Goal: Task Accomplishment & Management: Manage account settings

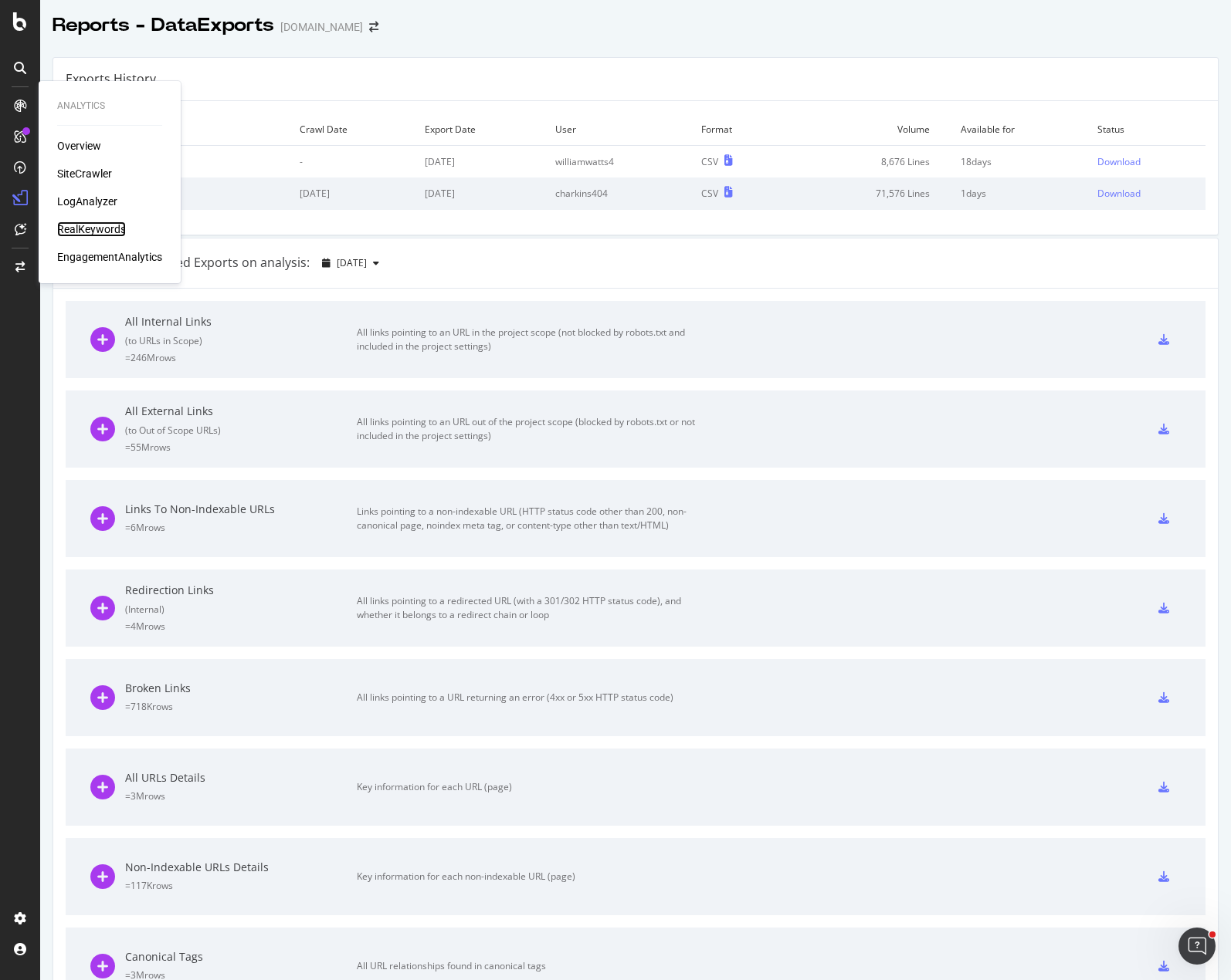
click at [97, 228] on div "RealKeywords" at bounding box center [92, 229] width 68 height 15
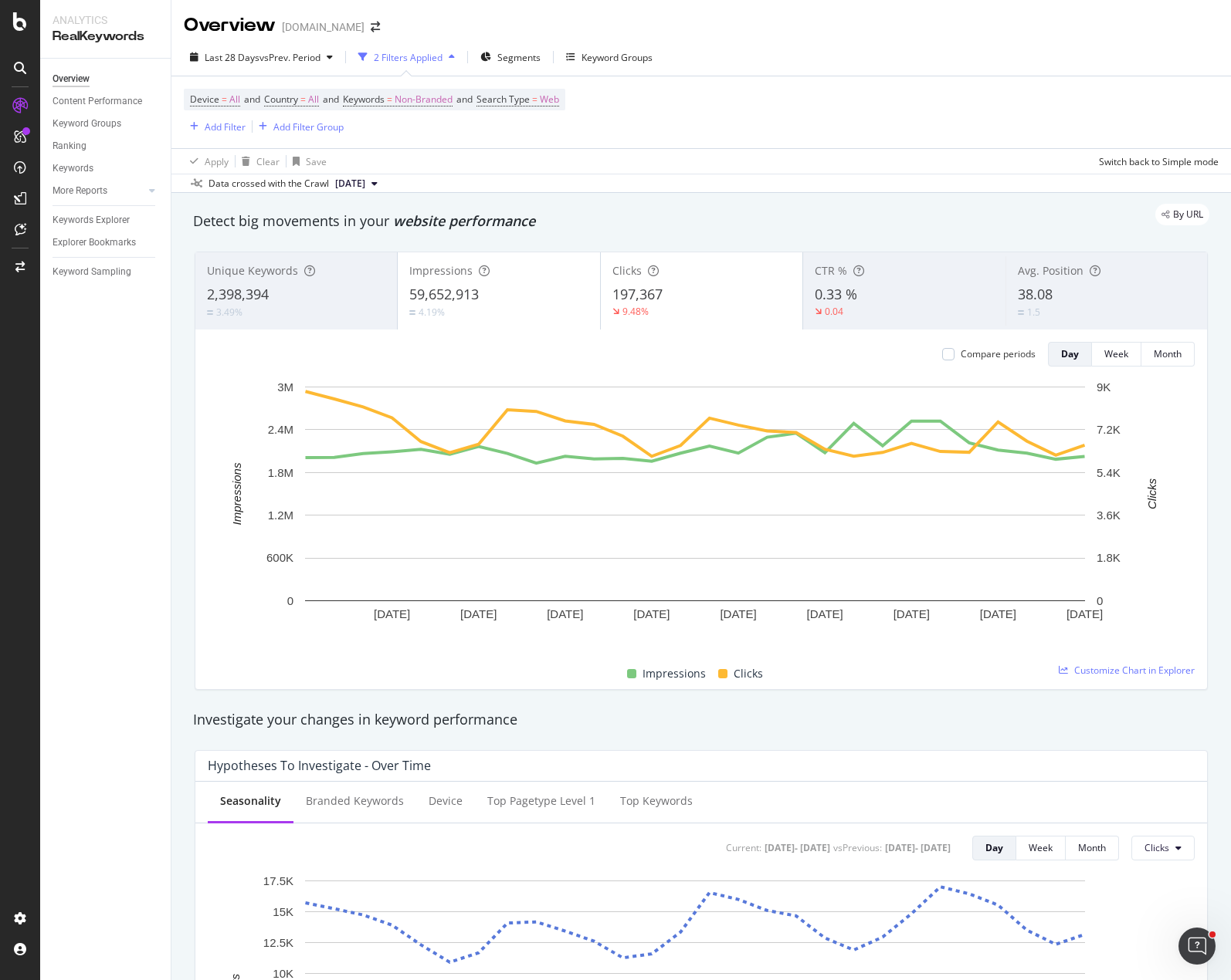
click at [990, 120] on div "Device = All and Country = All and Keywords = Non-Branded and Search Type = Web…" at bounding box center [700, 112] width 1034 height 72
click at [645, 123] on div "Device = All and Country = All and Keywords = Non-Branded and Search Type = Web…" at bounding box center [700, 112] width 1034 height 72
click at [126, 437] on div "Overview Content Performance Keyword Groups Ranking Keywords More Reports Count…" at bounding box center [105, 519] width 130 height 922
click at [820, 107] on div "Device = All and Country = All and Keywords = Non-Branded and Search Type = Web…" at bounding box center [700, 112] width 1034 height 72
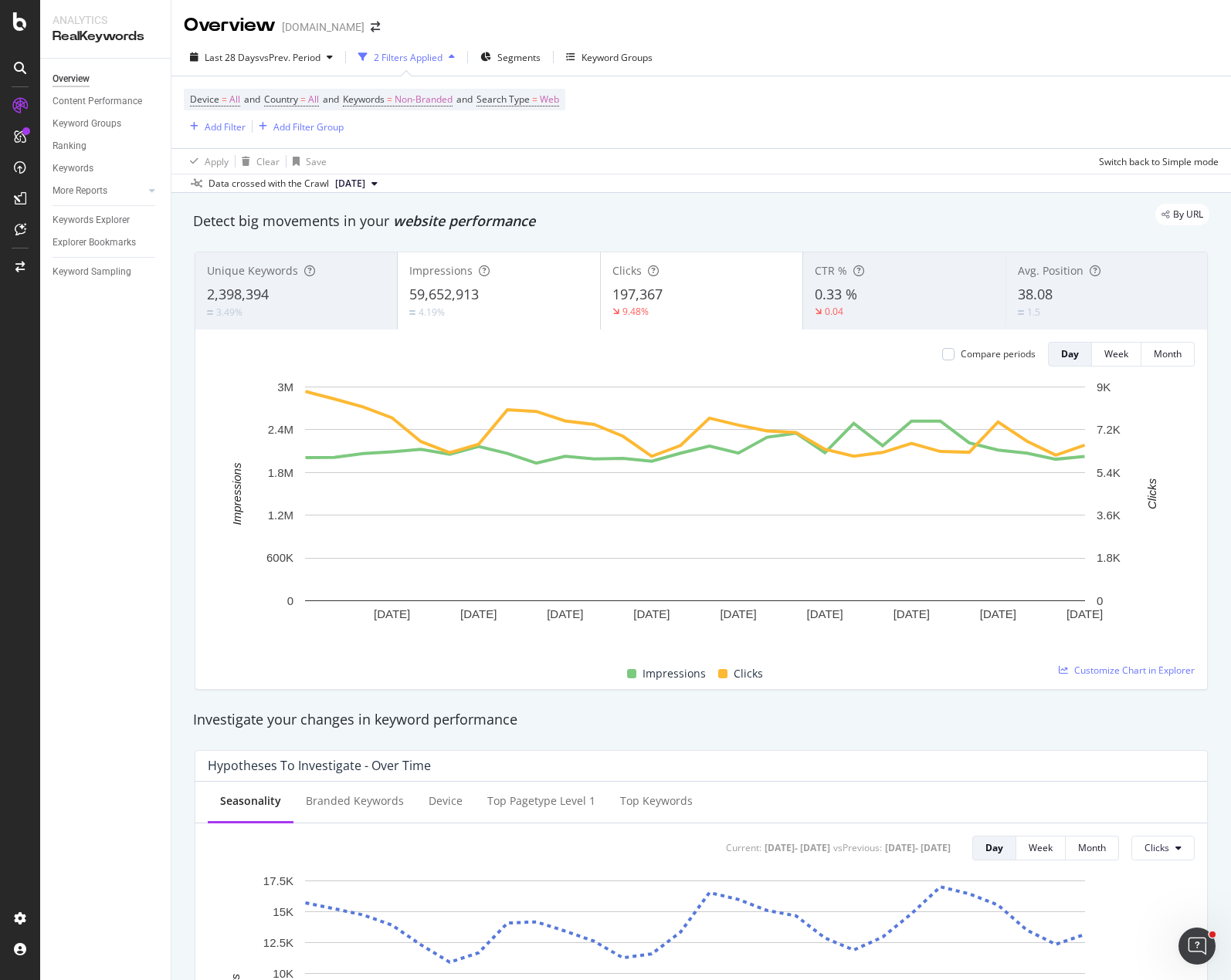
click at [96, 347] on div "Overview Content Performance Keyword Groups Ranking Keywords More Reports Count…" at bounding box center [105, 519] width 130 height 922
click at [95, 217] on div "Keywords Explorer" at bounding box center [91, 220] width 77 height 16
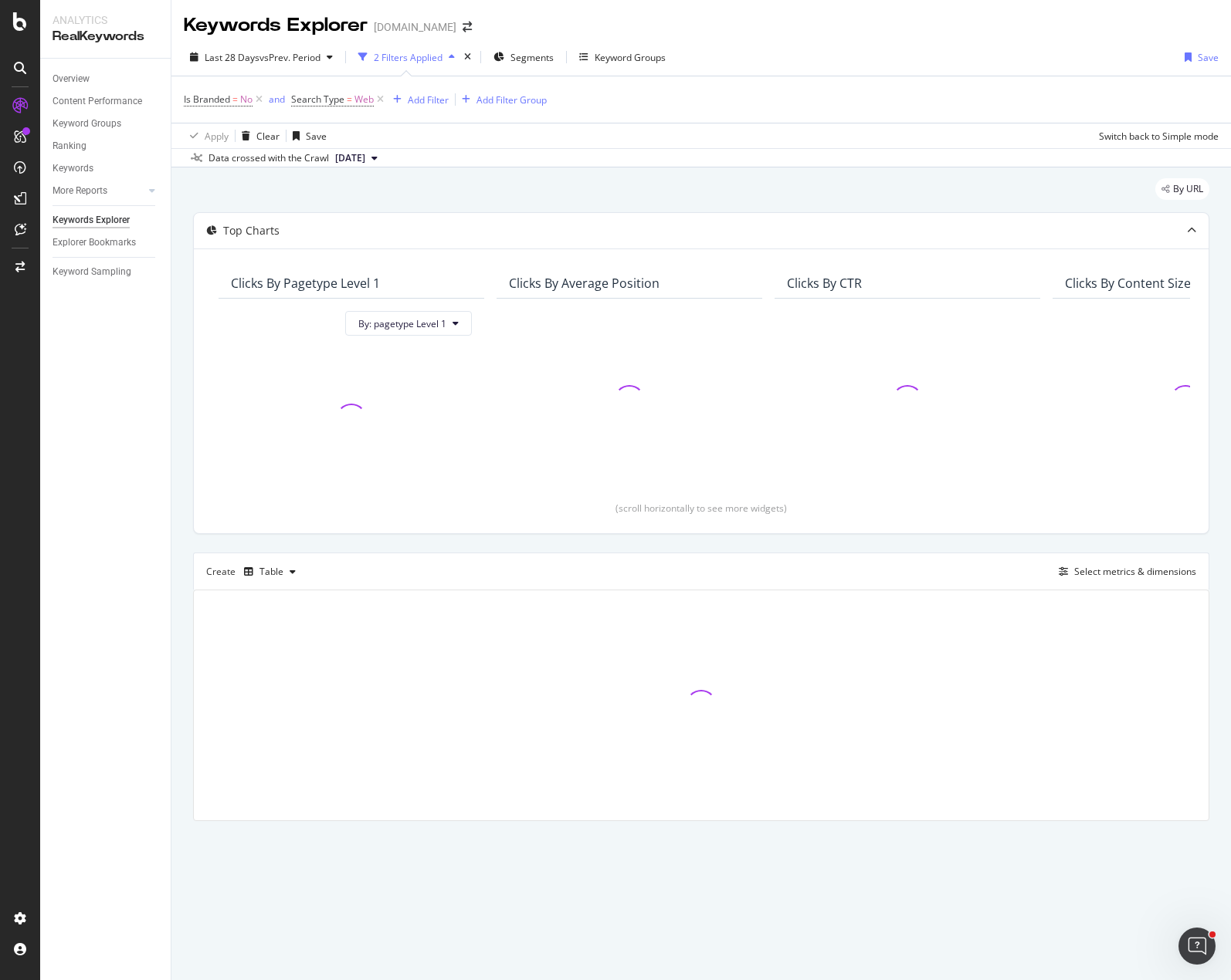
click at [451, 199] on div "By URL" at bounding box center [701, 195] width 1016 height 34
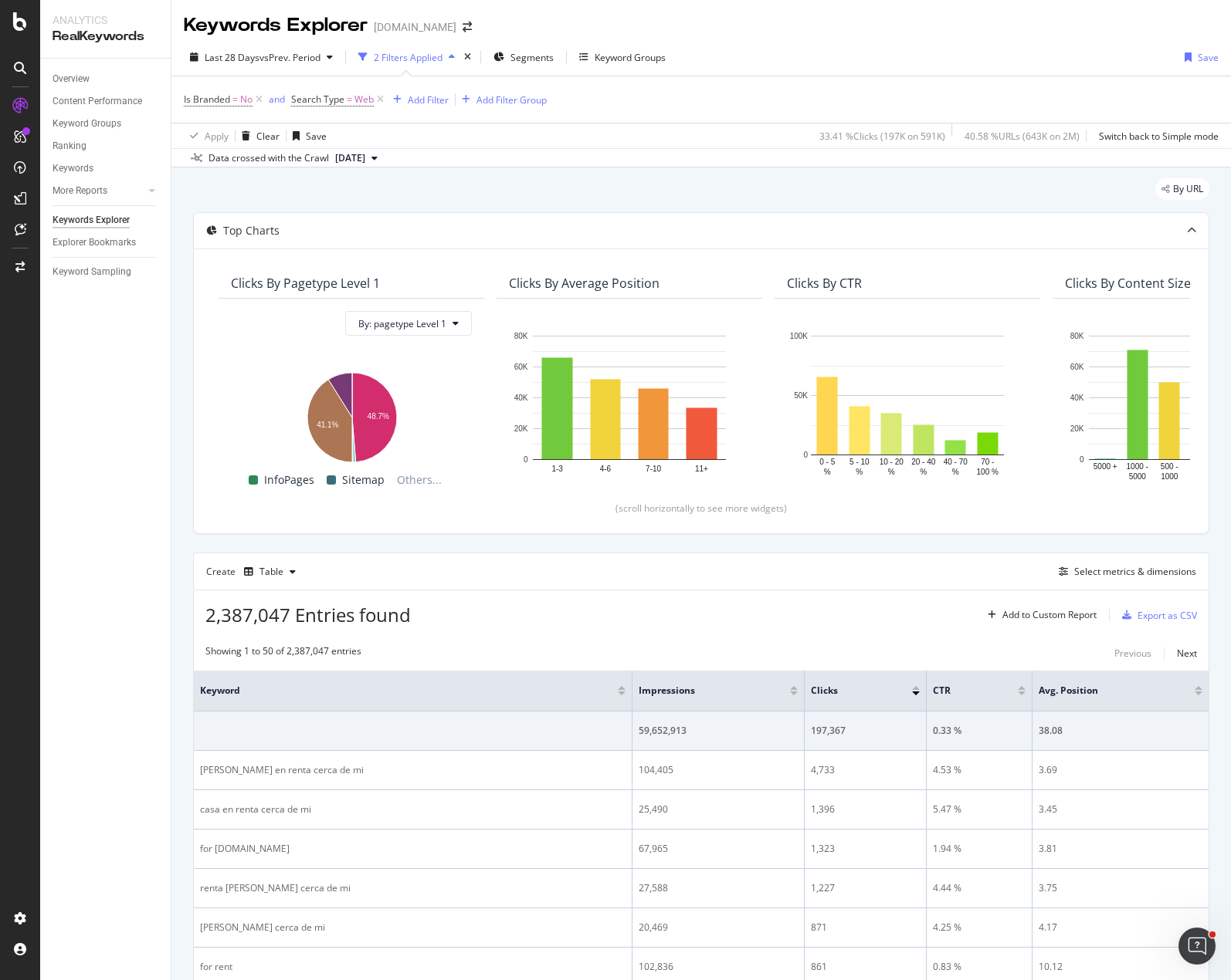
click at [686, 178] on div "By URL" at bounding box center [701, 195] width 1016 height 34
click at [870, 187] on div "By URL" at bounding box center [701, 195] width 1016 height 34
click at [442, 183] on div "By URL" at bounding box center [701, 195] width 1016 height 34
click at [535, 565] on div "Create Table Select metrics & dimensions" at bounding box center [701, 570] width 1016 height 37
click at [534, 575] on div "Create Table Select metrics & dimensions" at bounding box center [701, 570] width 1016 height 37
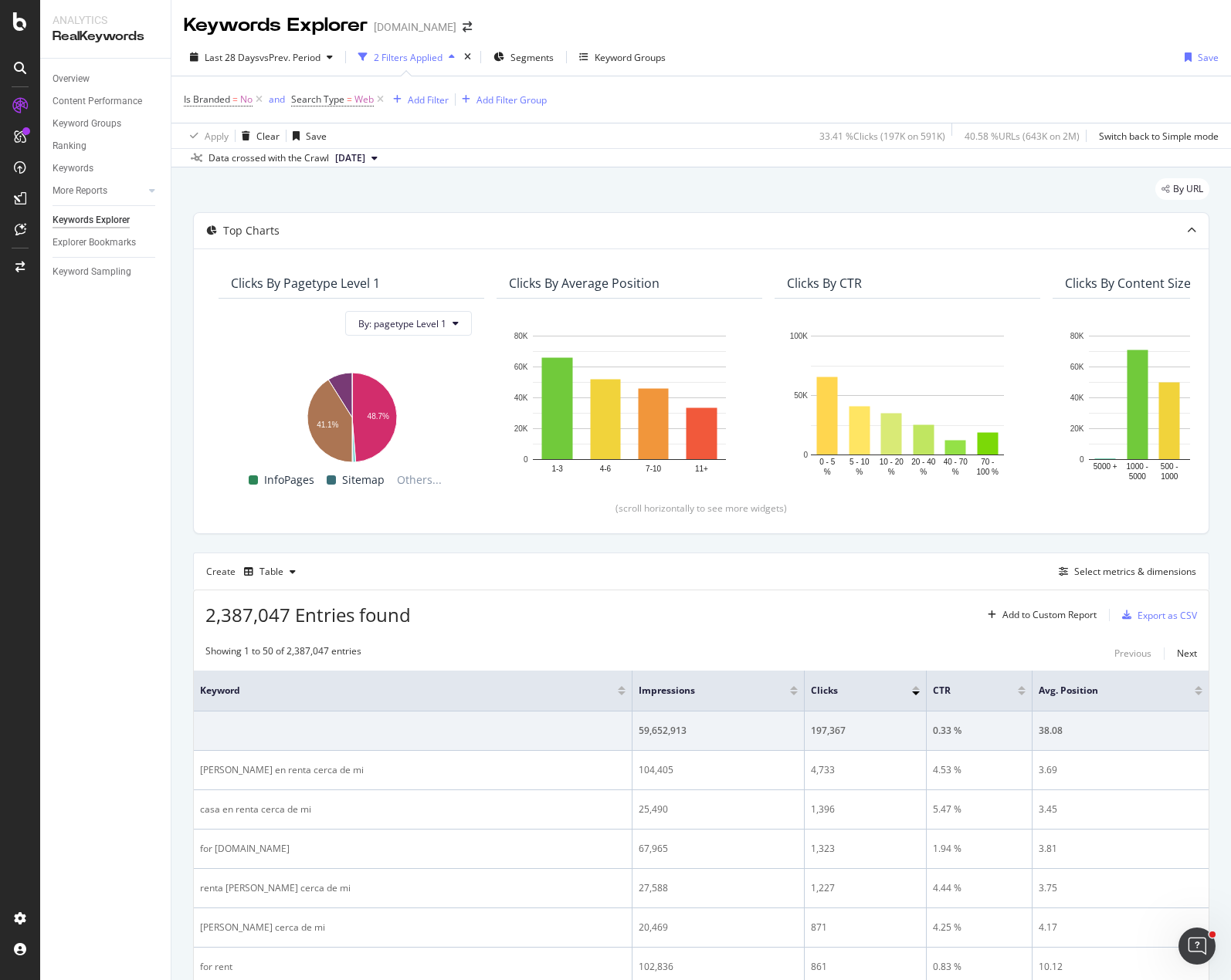
click at [639, 180] on div "By URL" at bounding box center [701, 195] width 1016 height 34
click at [431, 103] on div "Add Filter" at bounding box center [429, 100] width 41 height 13
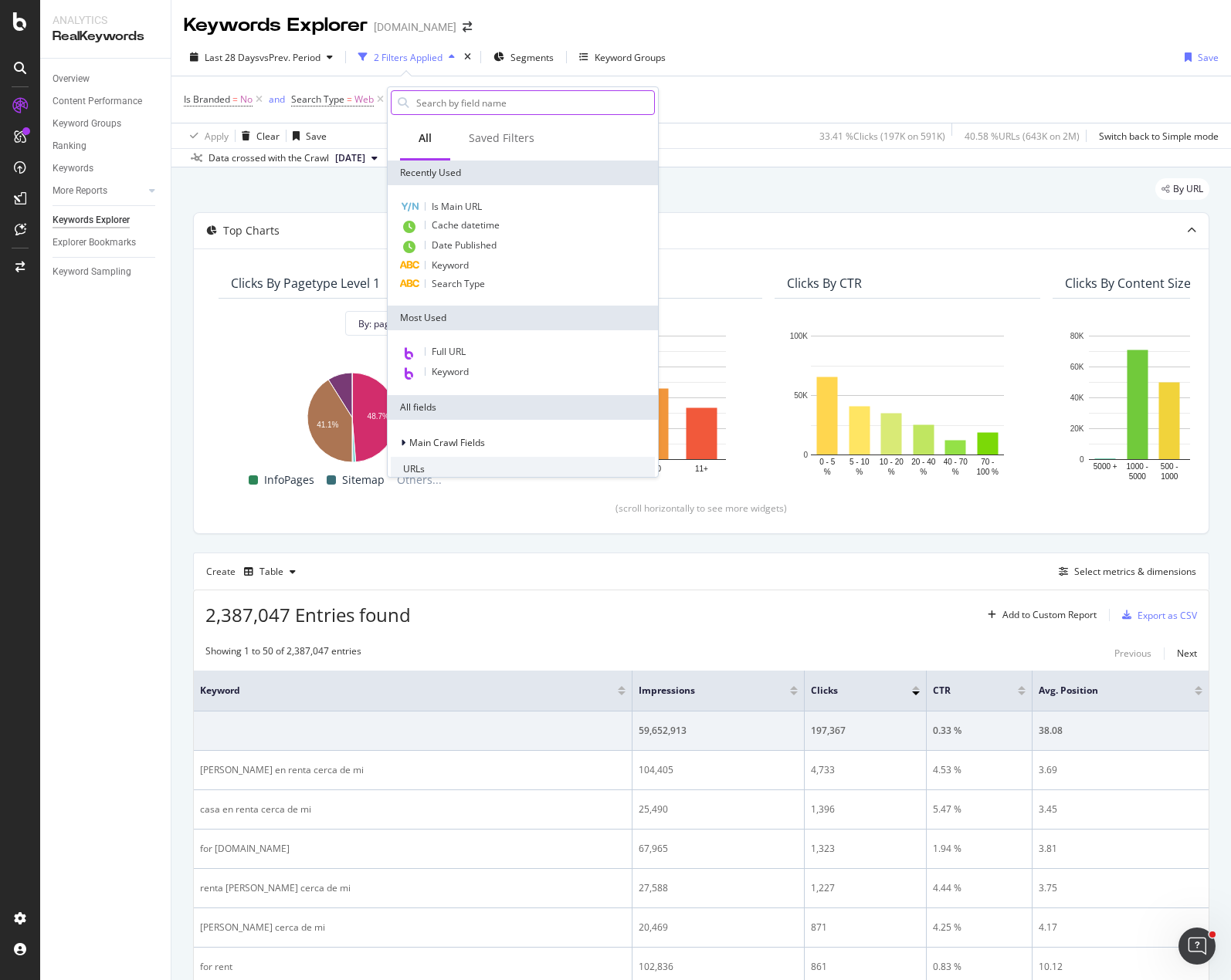
click at [480, 102] on input "text" at bounding box center [534, 102] width 239 height 23
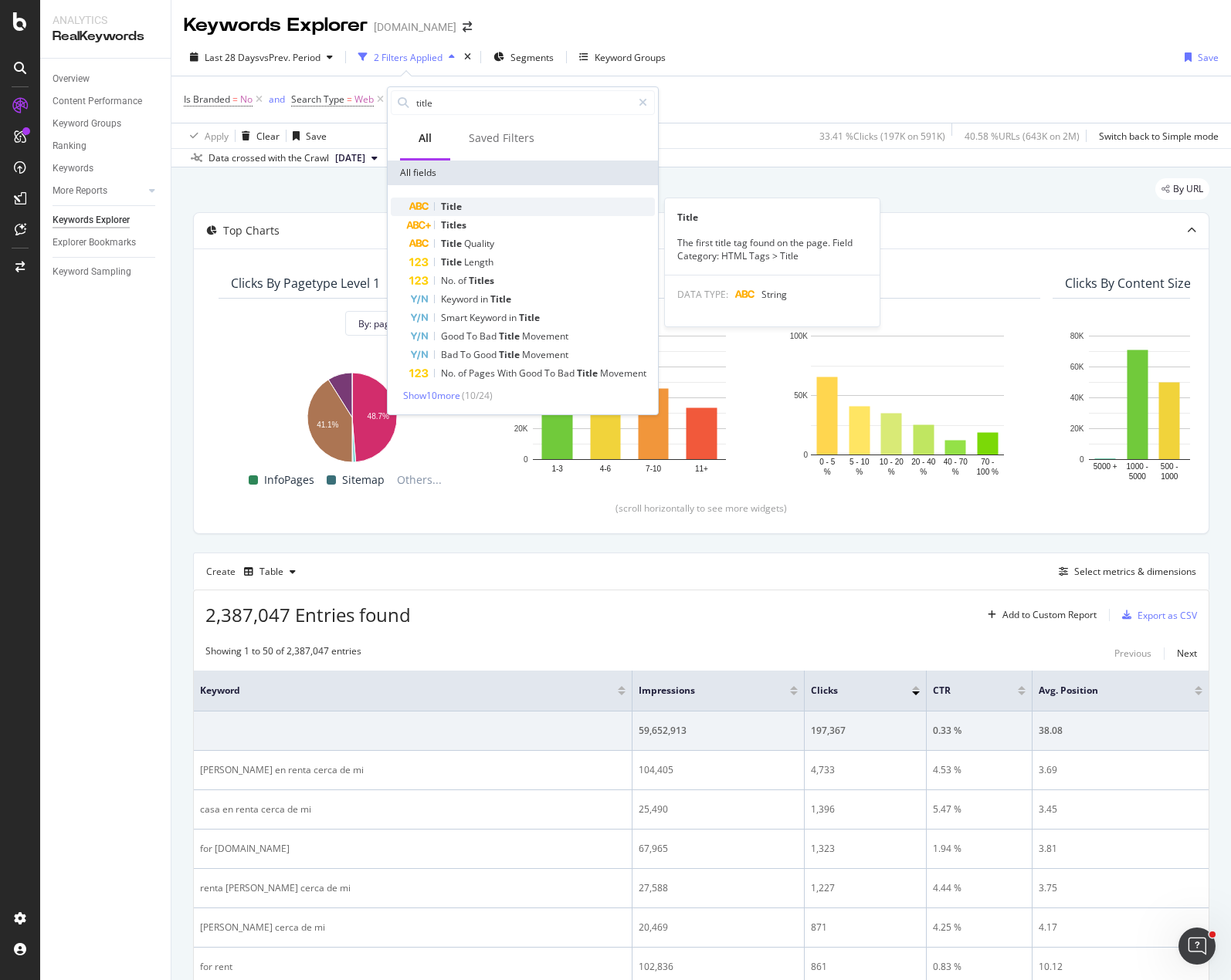
type input "title"
click at [476, 206] on div "Title" at bounding box center [531, 207] width 245 height 19
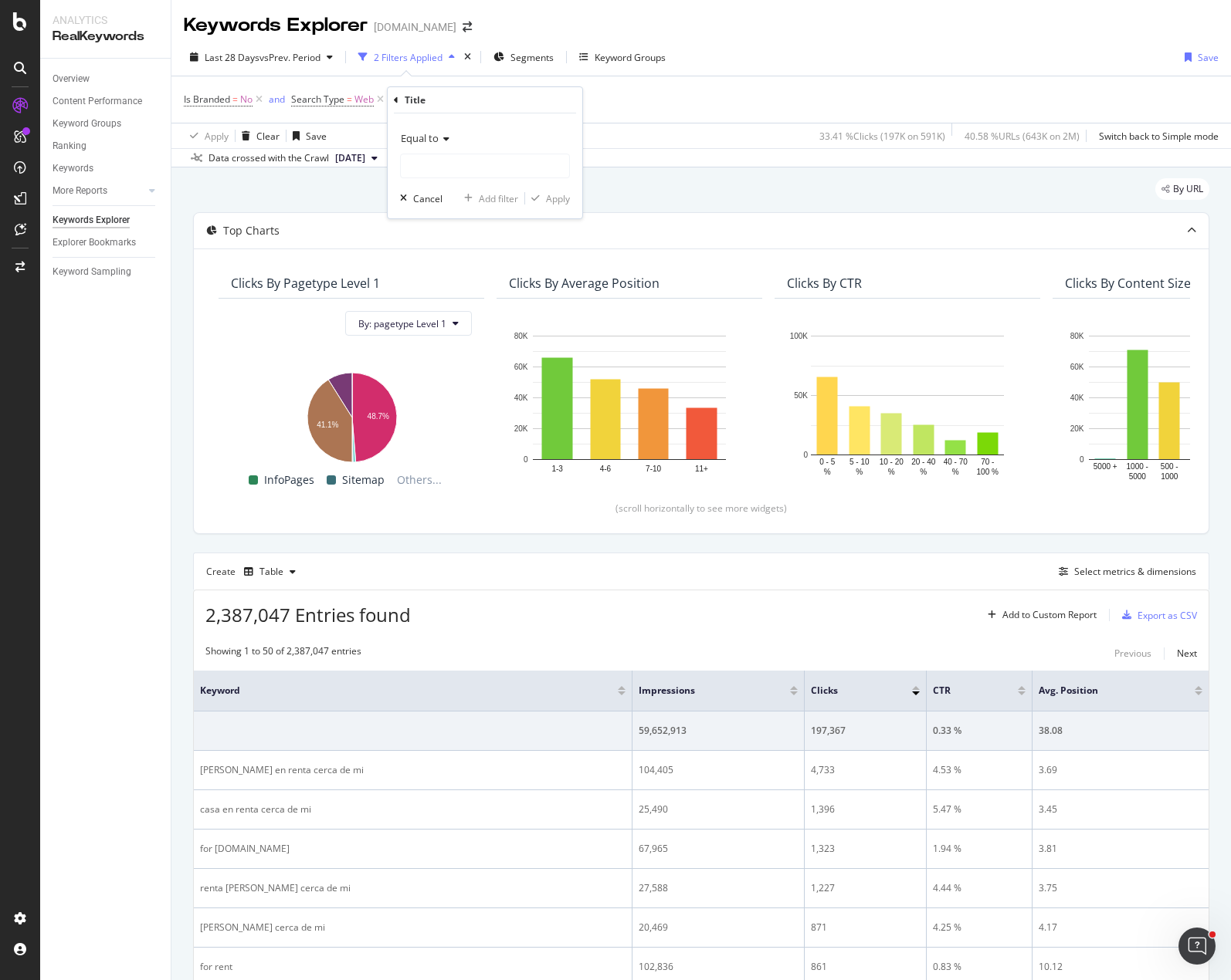
click at [425, 138] on span "Equal to" at bounding box center [420, 137] width 38 height 13
click at [450, 287] on div "Contains" at bounding box center [486, 290] width 165 height 20
click at [453, 167] on input "text" at bounding box center [484, 165] width 168 height 24
type input "near"
click at [438, 203] on div "Cancel" at bounding box center [428, 199] width 30 height 13
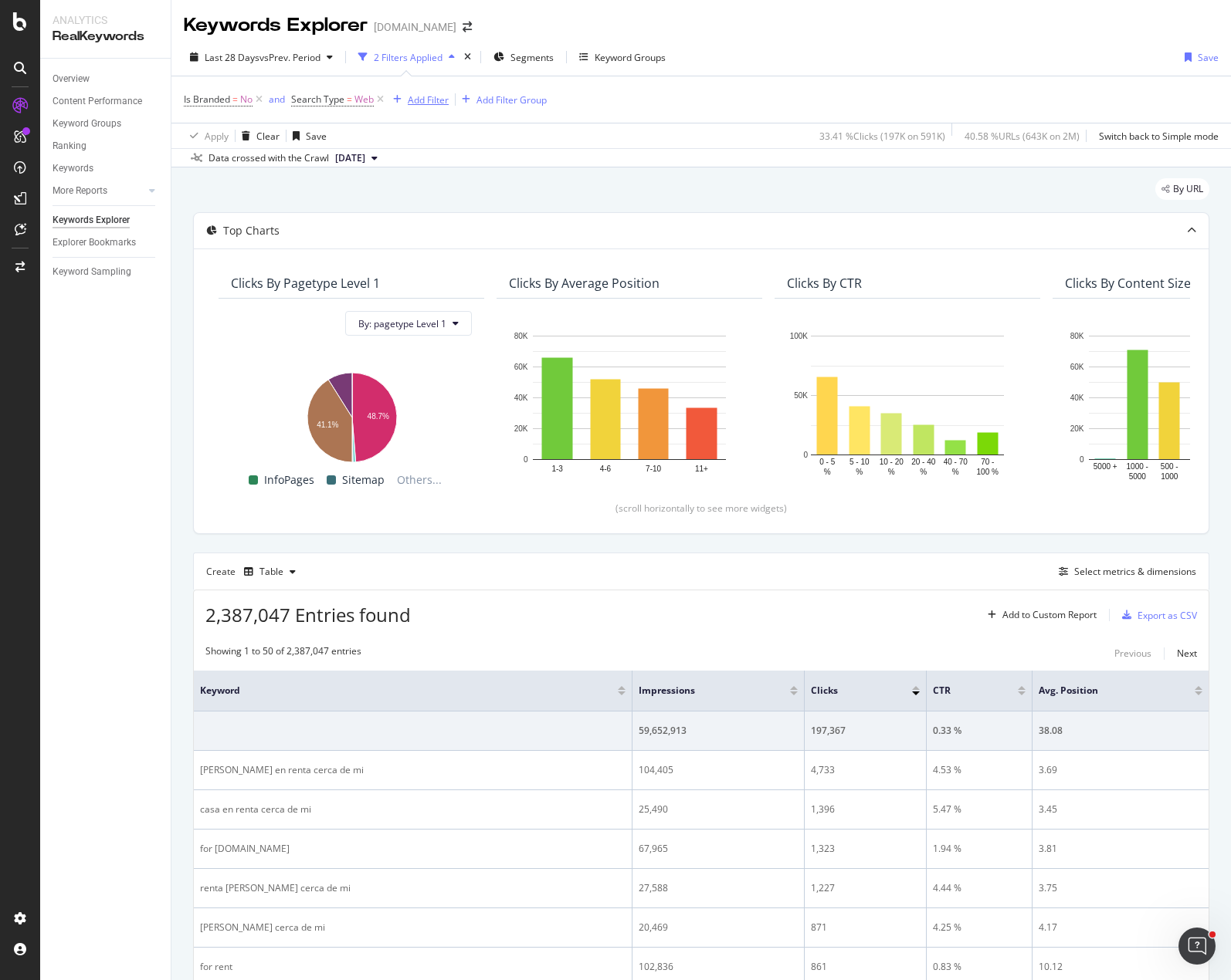
click at [435, 97] on div "Add Filter" at bounding box center [429, 100] width 41 height 13
type input "nearby"
click at [456, 200] on div "Nearby Results" at bounding box center [531, 207] width 245 height 19
click at [560, 173] on div "Apply" at bounding box center [557, 171] width 24 height 13
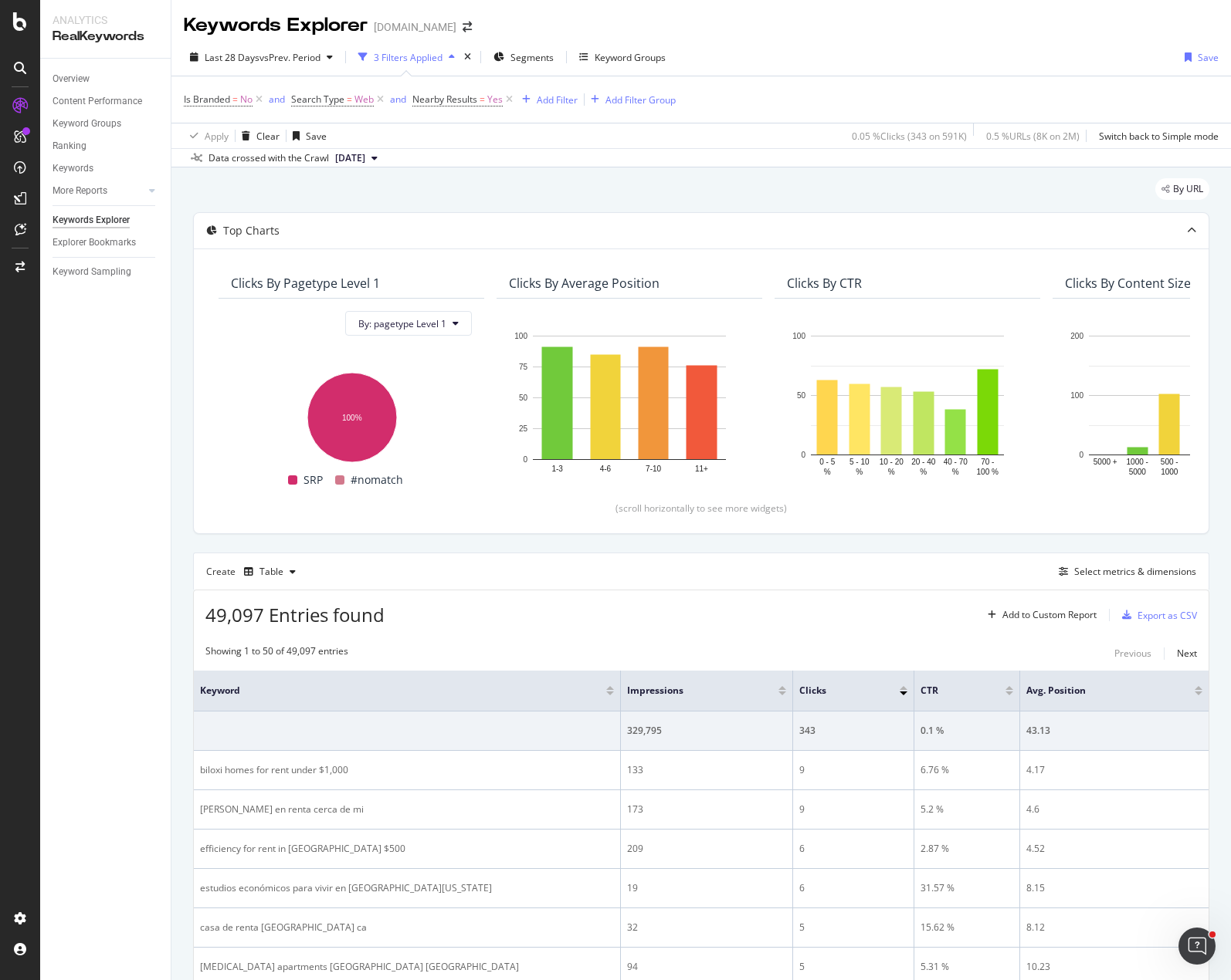
click at [139, 409] on div "Overview Content Performance Keyword Groups Ranking Keywords More Reports Count…" at bounding box center [105, 519] width 130 height 922
click at [551, 99] on div "Add Filter" at bounding box center [557, 100] width 41 height 13
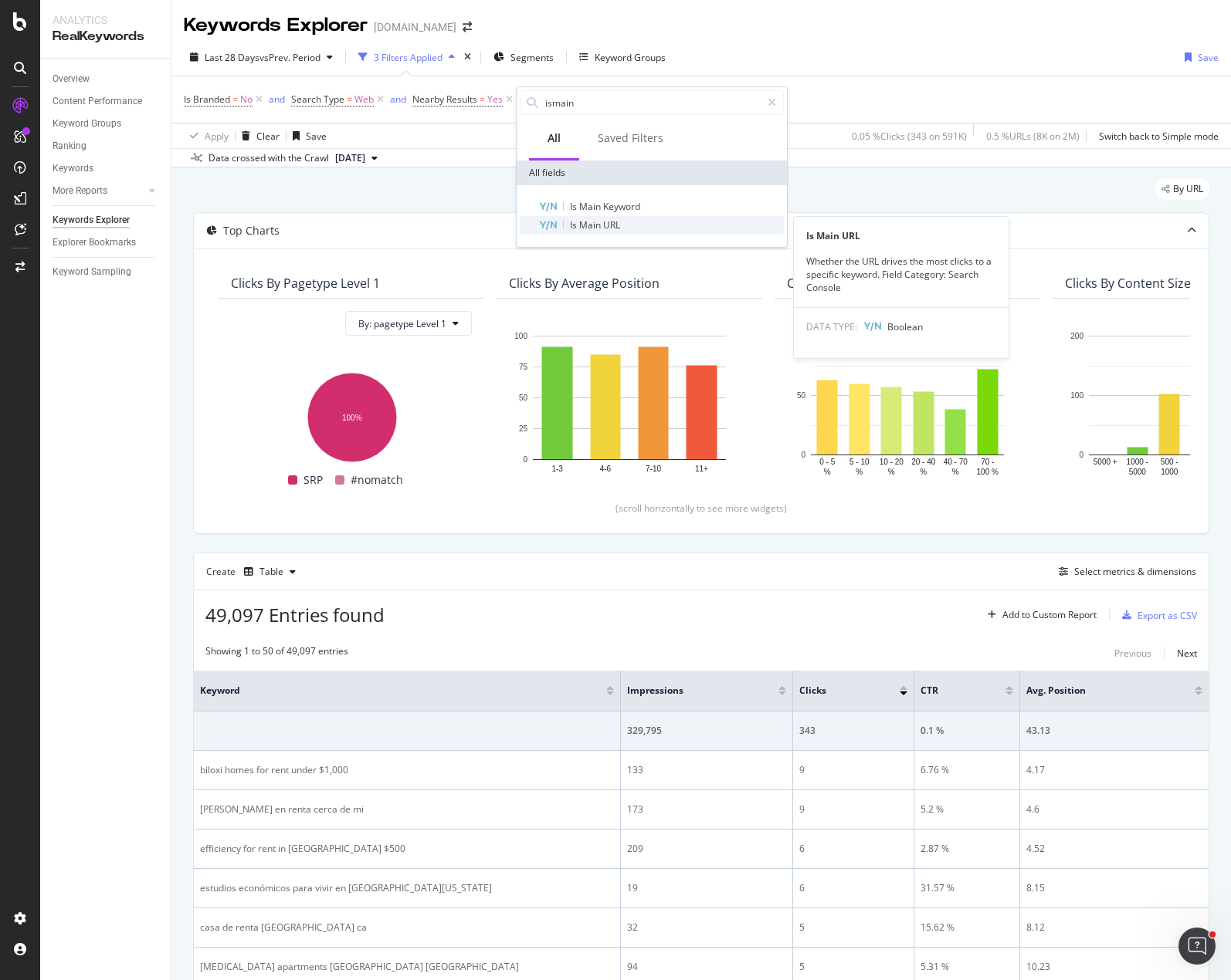
type input "ismain"
click at [619, 223] on span "URL" at bounding box center [611, 225] width 17 height 13
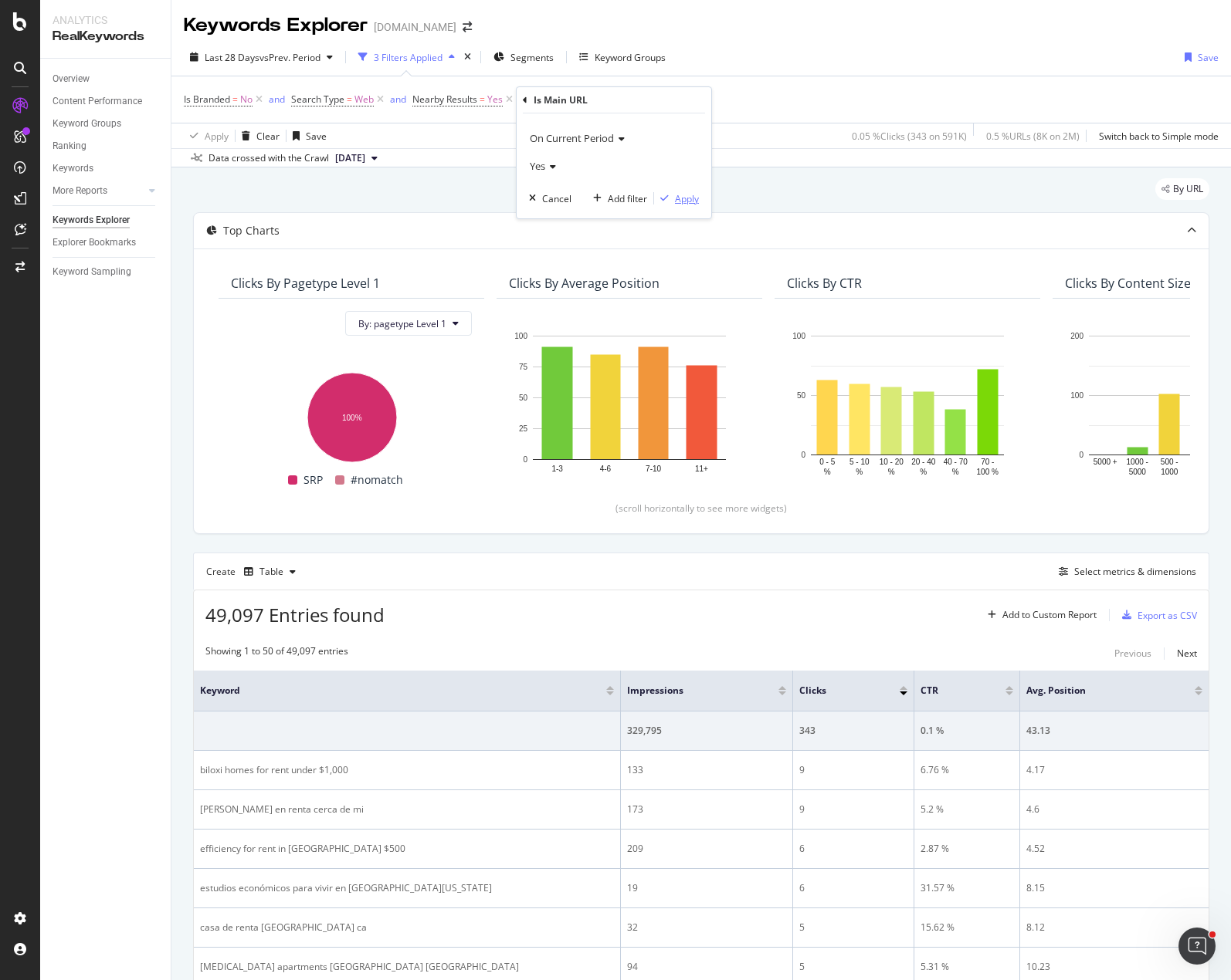
click at [683, 203] on div "Apply" at bounding box center [686, 199] width 24 height 13
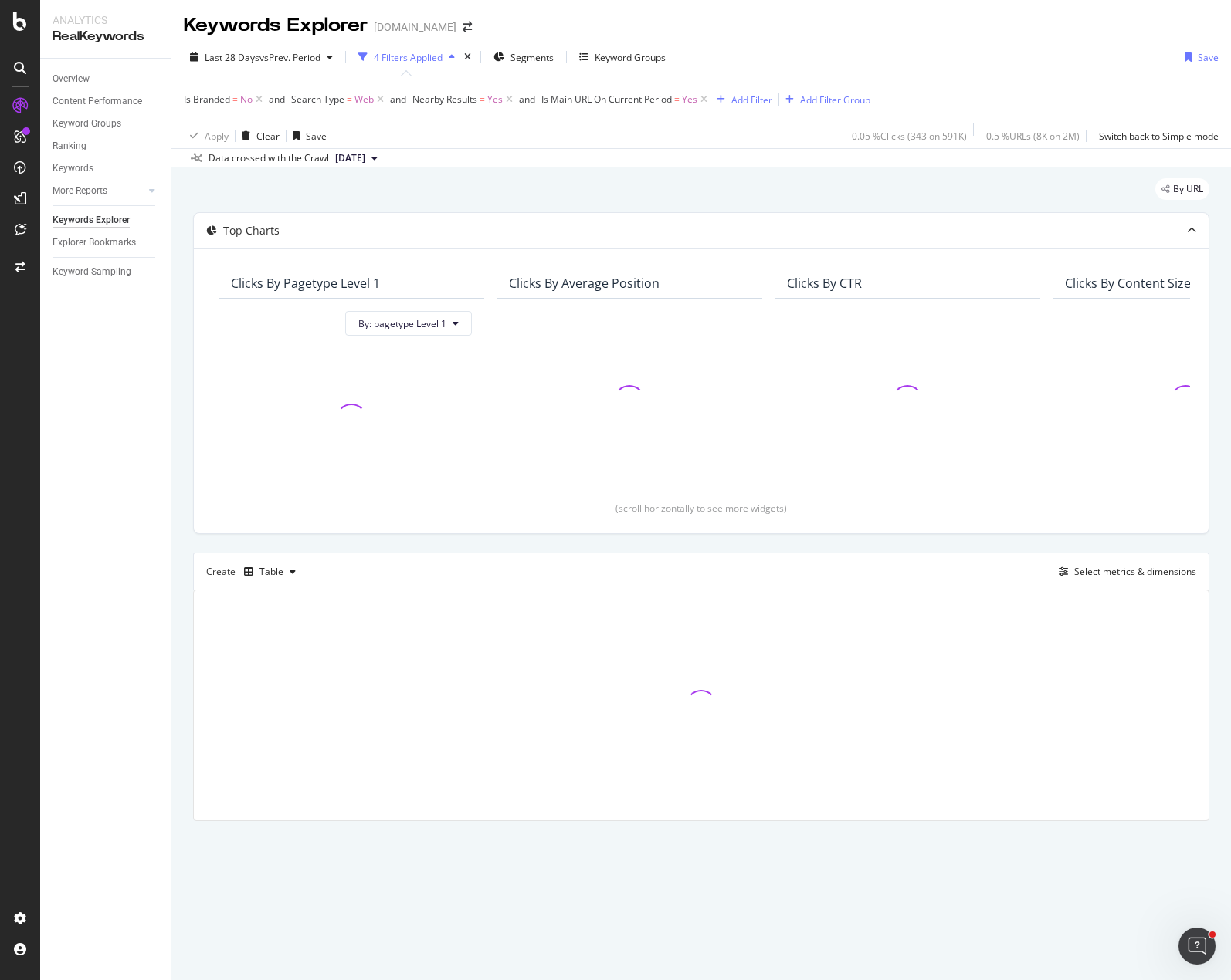
click at [584, 184] on div "By URL" at bounding box center [701, 195] width 1016 height 34
click at [839, 24] on div "Keywords Explorer [DOMAIN_NAME]" at bounding box center [701, 19] width 1059 height 39
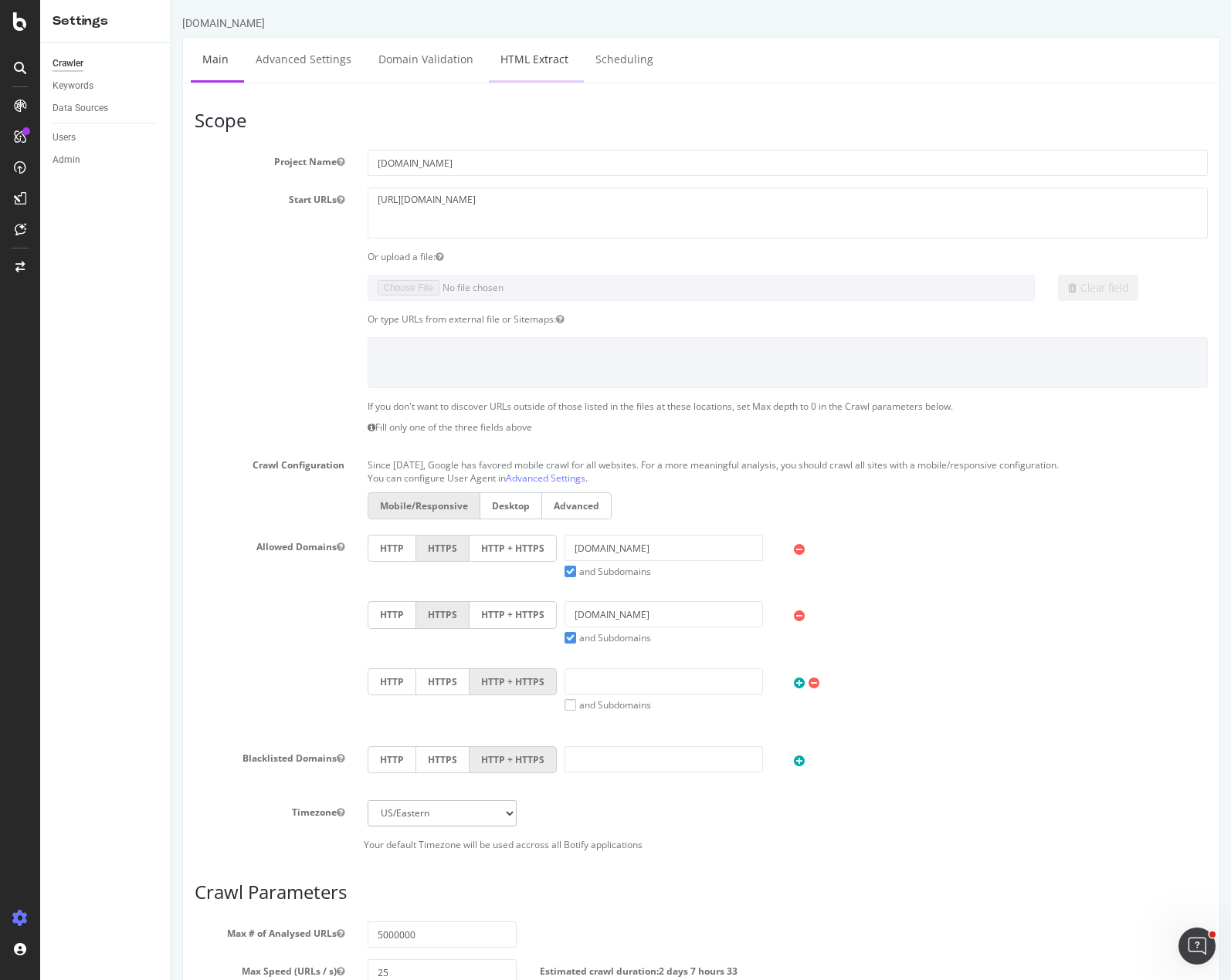
click at [513, 48] on link "HTML Extract" at bounding box center [534, 58] width 91 height 42
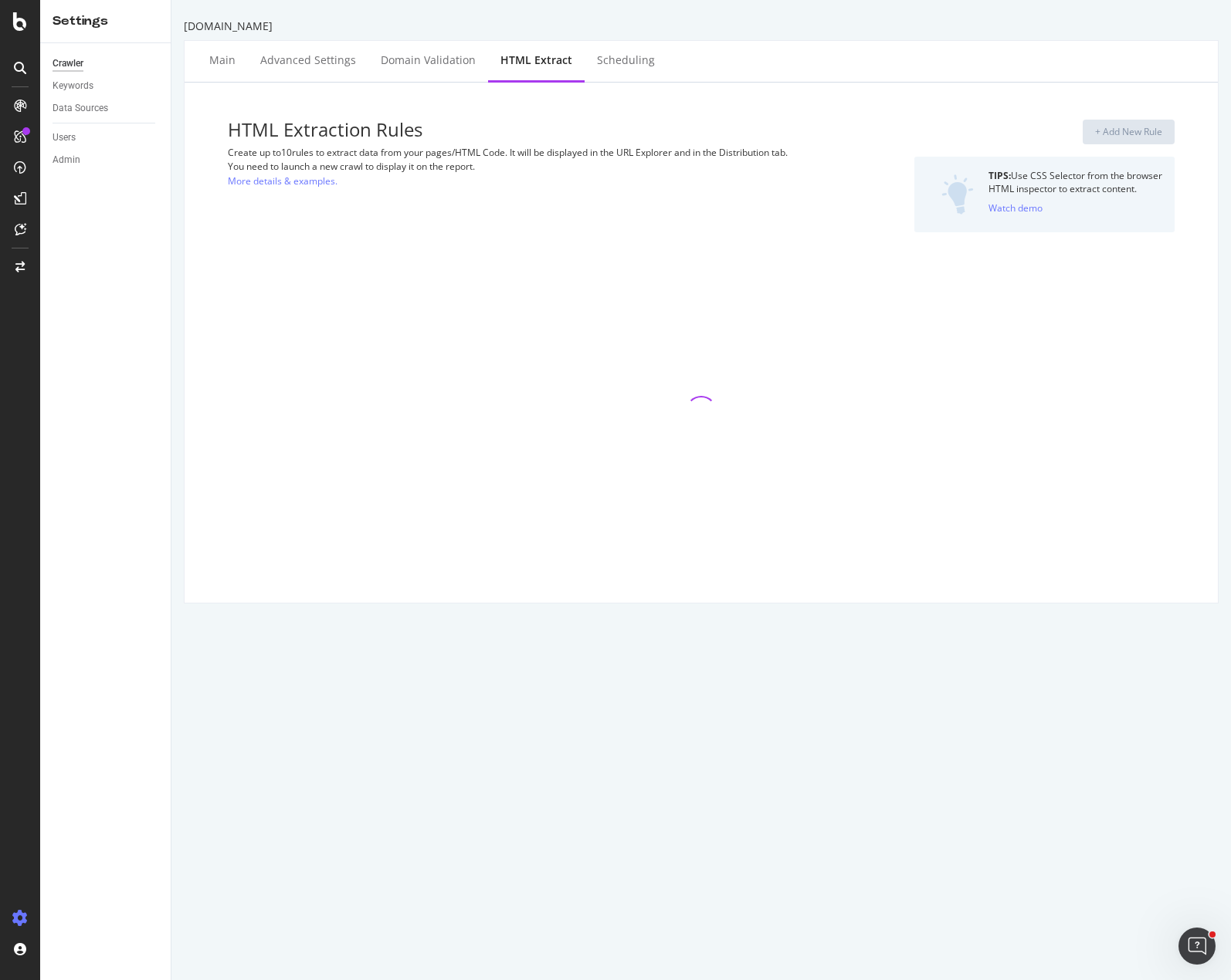
select select "exist"
select select "count"
select select "exist"
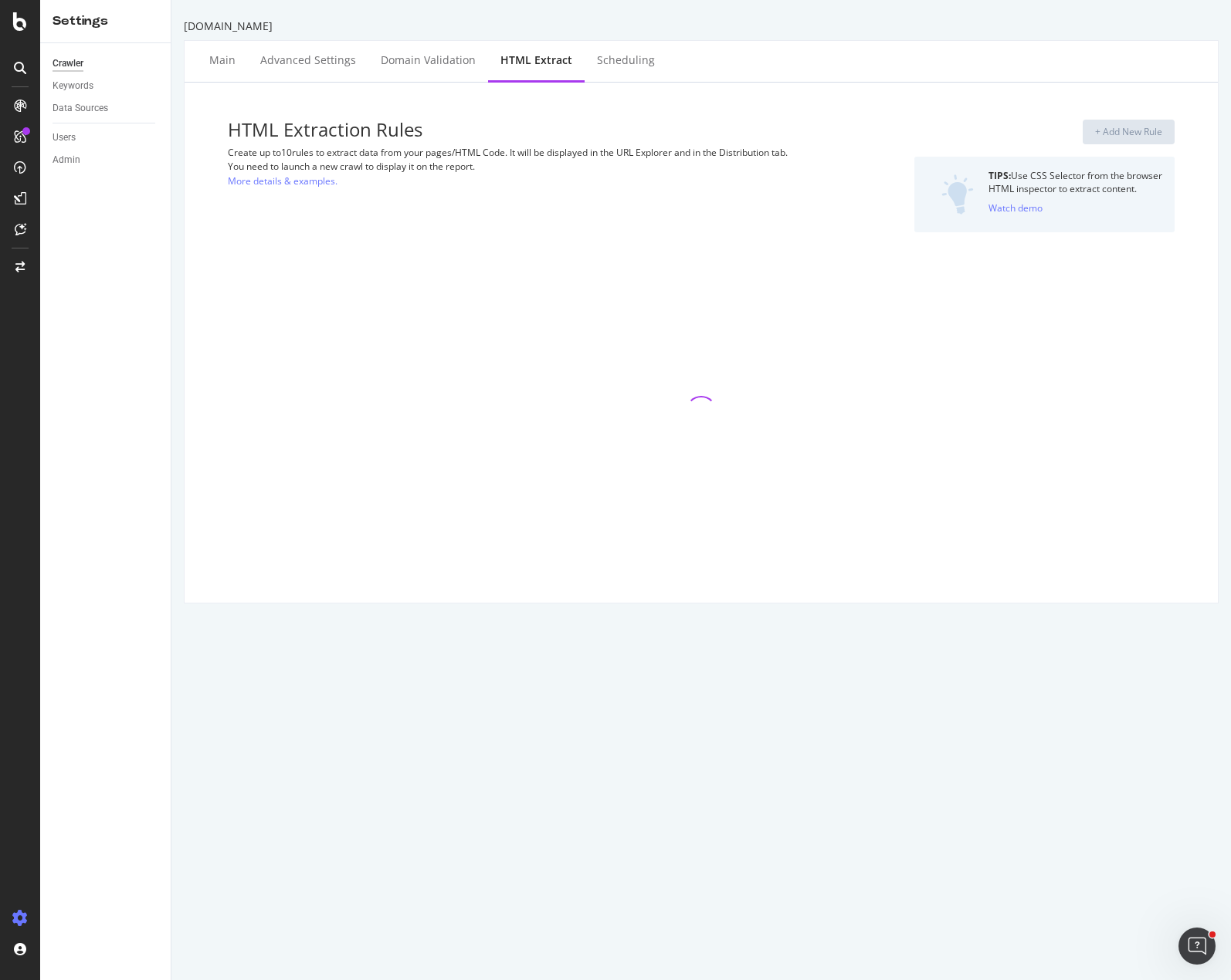
select select "count"
select select "d"
select select "rfc3339"
select select "exist"
select select "count"
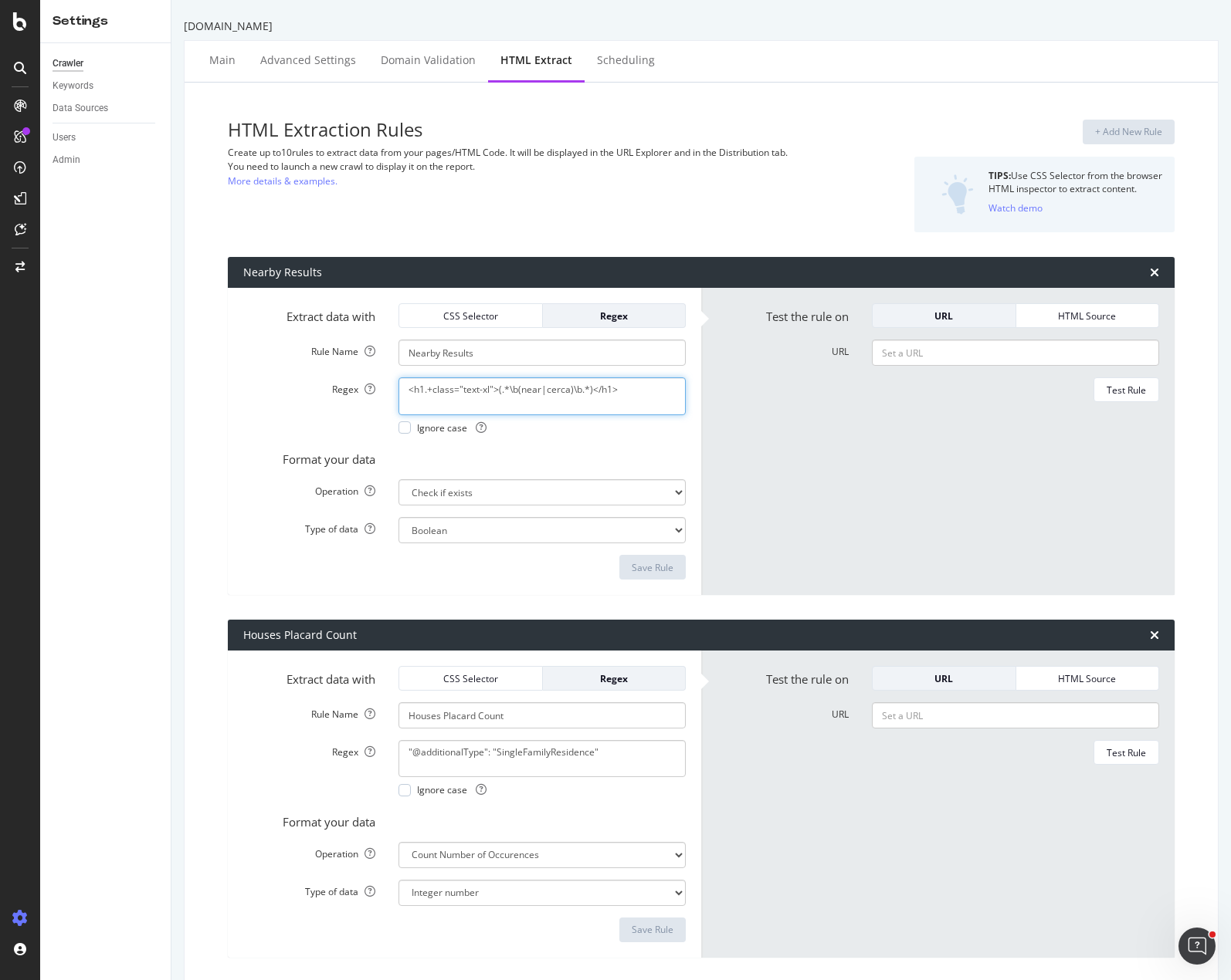
drag, startPoint x: 567, startPoint y: 387, endPoint x: 518, endPoint y: 389, distance: 49.0
click at [518, 389] on textarea "<h1.+class="text-xl">(.*\b(near|cerca)\b.*)</h1>" at bounding box center [542, 395] width 288 height 37
drag, startPoint x: 587, startPoint y: 386, endPoint x: 499, endPoint y: 387, distance: 88.0
click at [499, 387] on textarea "<h1.+class="text-xl">(.*\b(near|cerca)\b.*)</h1>" at bounding box center [542, 395] width 288 height 37
click at [578, 385] on textarea "<h1.+class="text-xl">(.*\b(near|cerca)\b.*)</h1>" at bounding box center [542, 395] width 288 height 37
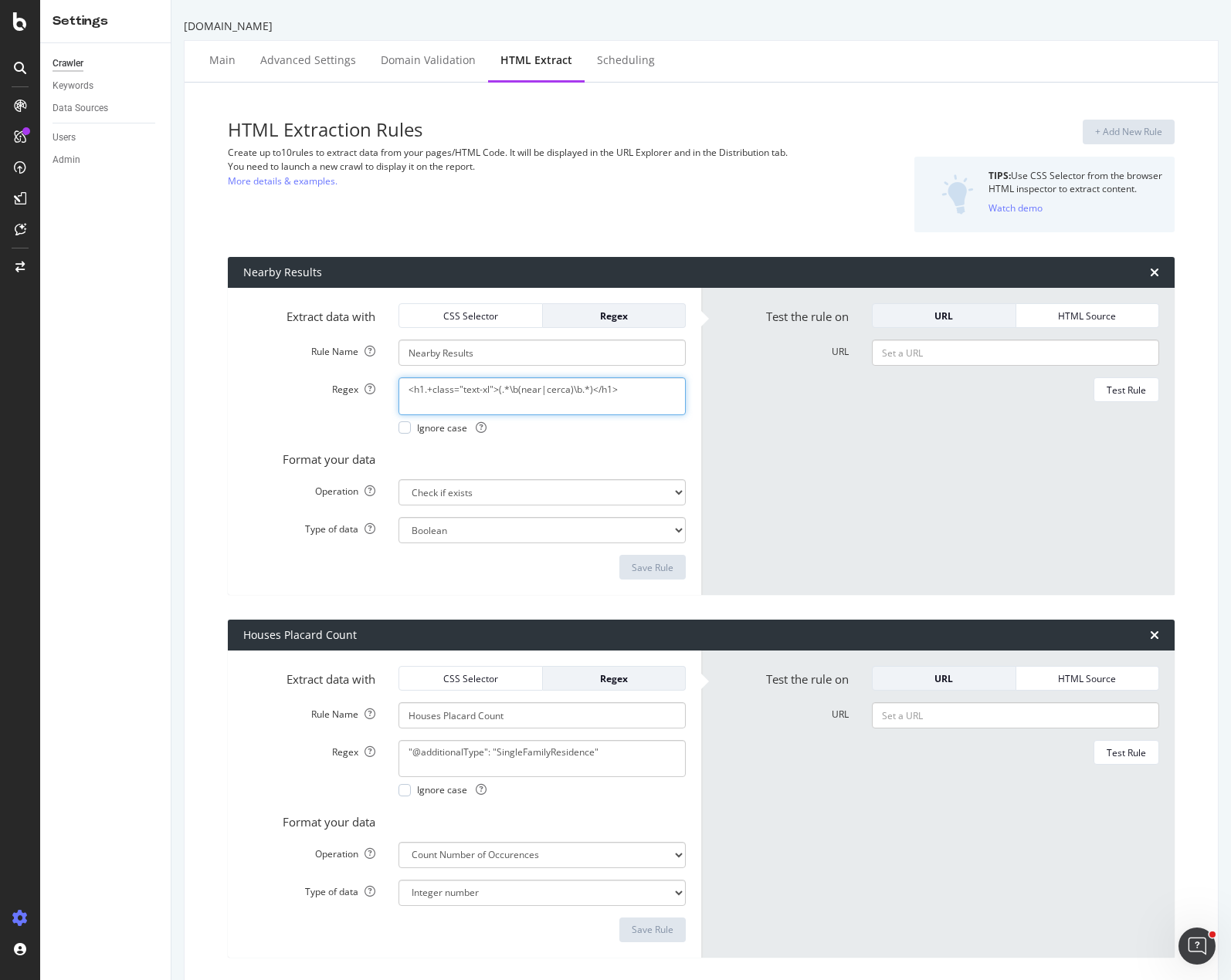
click at [585, 386] on textarea "<h1.+class="text-xl">(.*\b(near|cerca)\b.*)</h1>" at bounding box center [542, 395] width 288 height 37
drag, startPoint x: 585, startPoint y: 387, endPoint x: 499, endPoint y: 389, distance: 86.0
click at [499, 389] on textarea "<h1.+class="text-xl">(.*\b(near|cerca)\b.*)</h1>" at bounding box center [542, 395] width 288 height 37
click at [697, 63] on div "Main Advanced Settings Domain Validation HTML Extract Scheduling" at bounding box center [701, 62] width 1033 height 41
